Goal: Navigation & Orientation: Find specific page/section

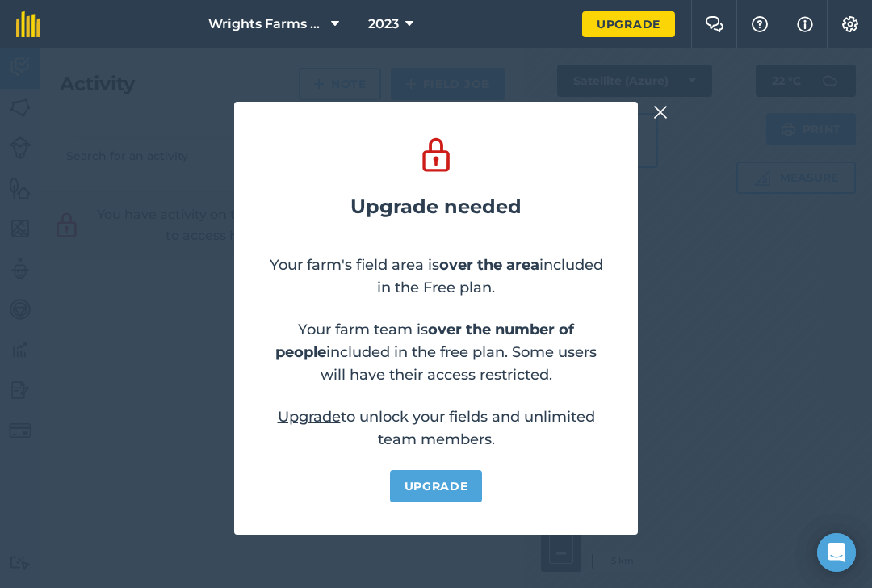
click at [659, 112] on img at bounding box center [660, 111] width 15 height 19
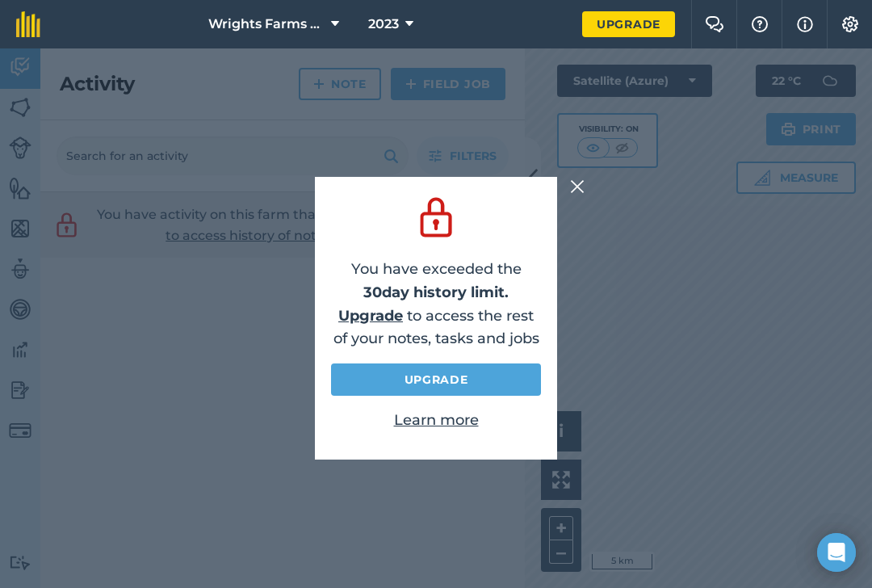
click at [578, 184] on img at bounding box center [577, 186] width 15 height 19
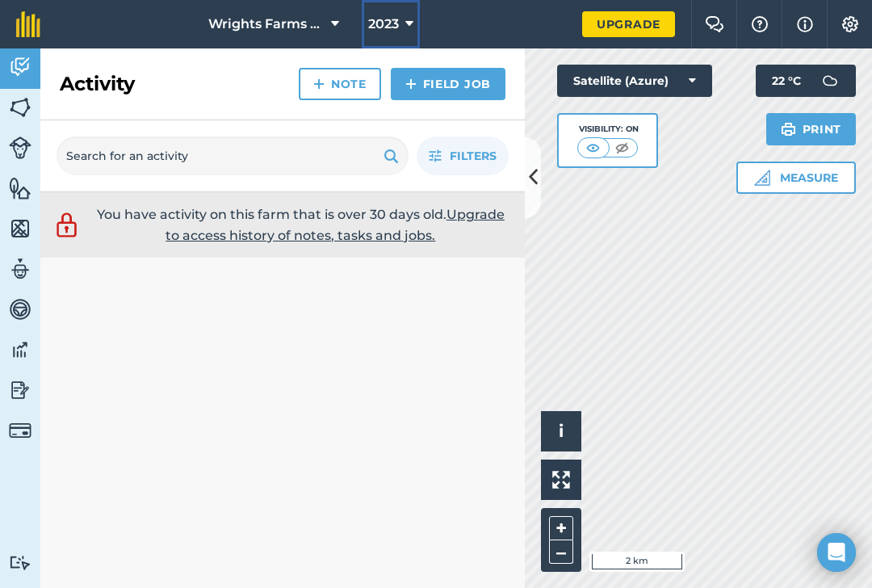
click at [407, 19] on icon at bounding box center [409, 24] width 8 height 19
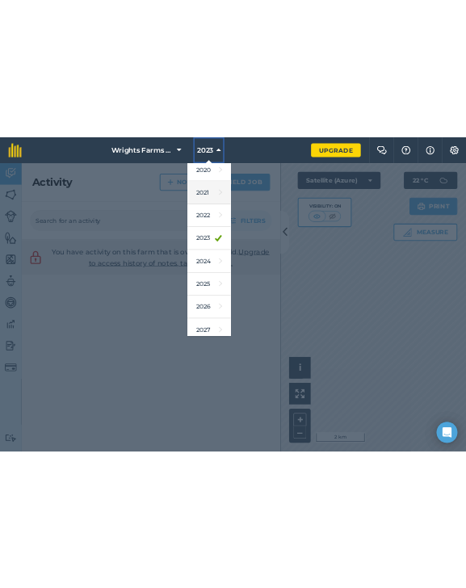
scroll to position [148, 0]
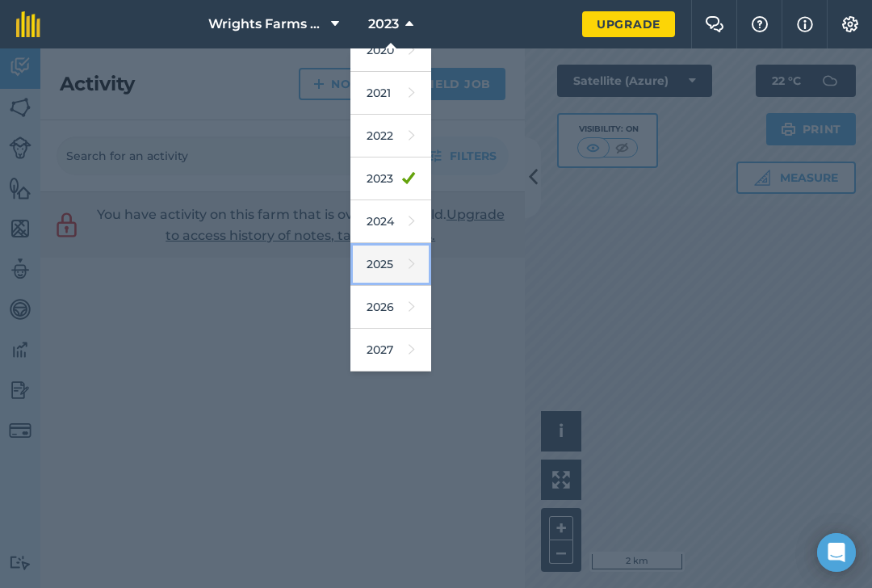
click at [403, 257] on link "2025" at bounding box center [390, 264] width 81 height 43
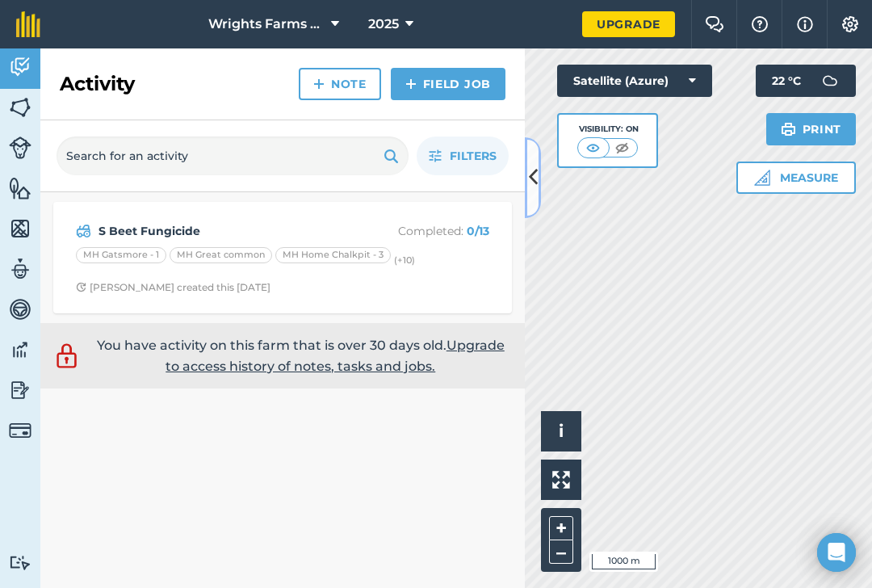
click at [530, 173] on icon at bounding box center [533, 177] width 9 height 28
